Goal: Task Accomplishment & Management: Manage account settings

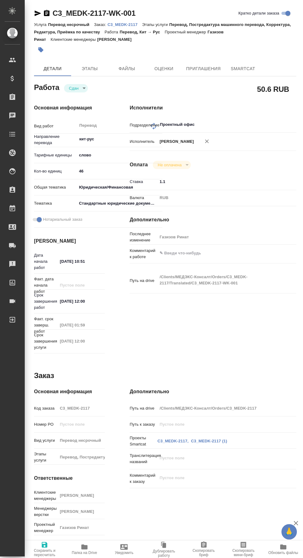
type textarea "x"
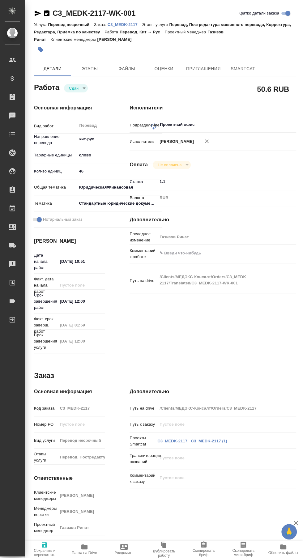
type textarea "x"
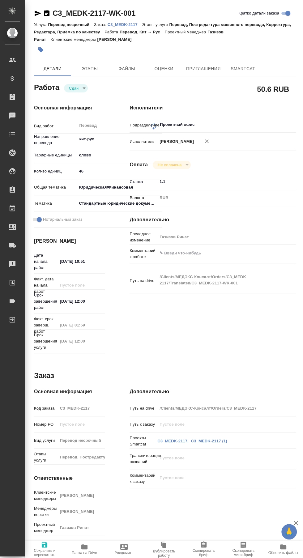
type textarea "x"
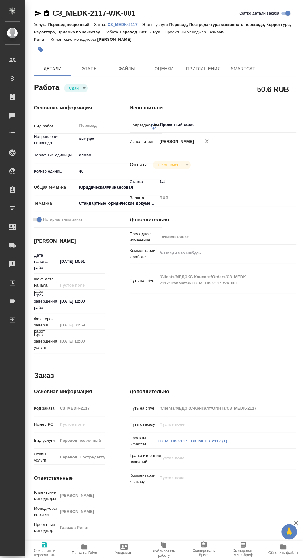
type textarea "x"
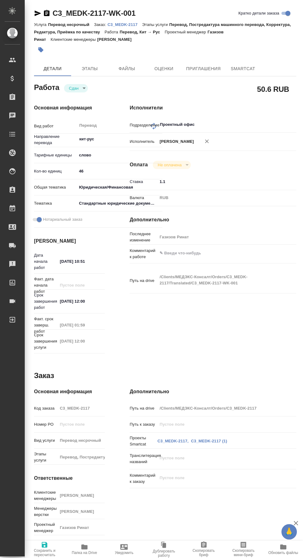
click at [123, 27] on p "C3_MEDK-2117" at bounding box center [125, 24] width 35 height 5
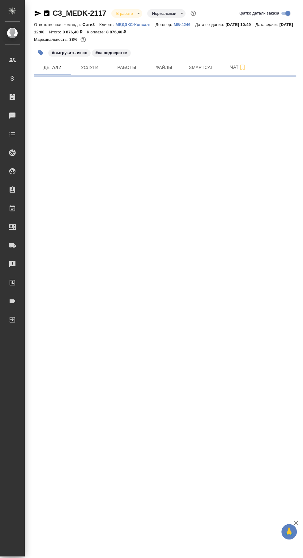
select select "RU"
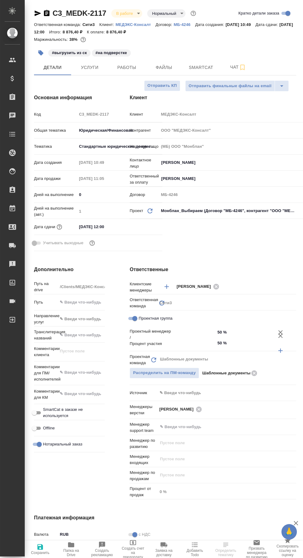
type textarea "x"
type input "Газизов Ринат"
type input "Chernova Anna"
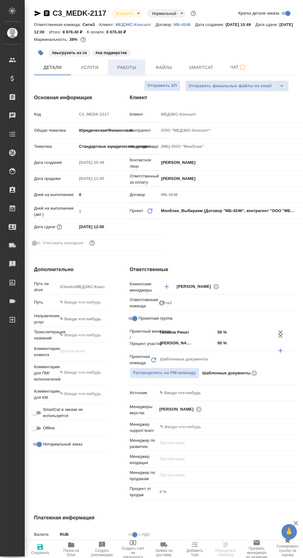
click at [128, 67] on span "Работы" at bounding box center [127, 68] width 30 height 8
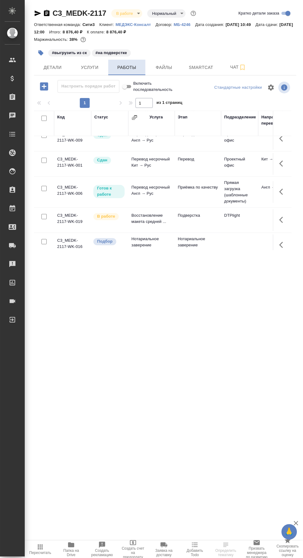
scroll to position [117, 0]
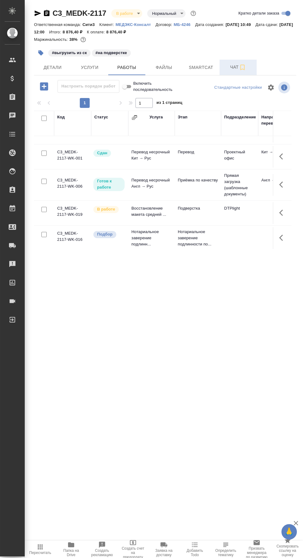
click at [226, 66] on span "Чат" at bounding box center [238, 67] width 30 height 8
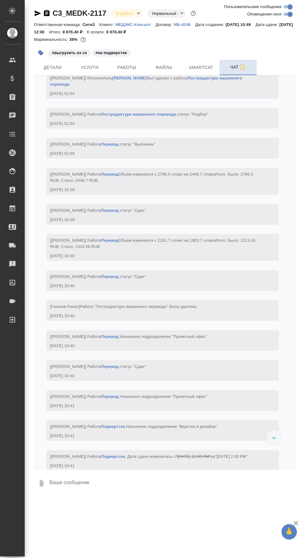
scroll to position [2947, 0]
